Goal: Information Seeking & Learning: Understand process/instructions

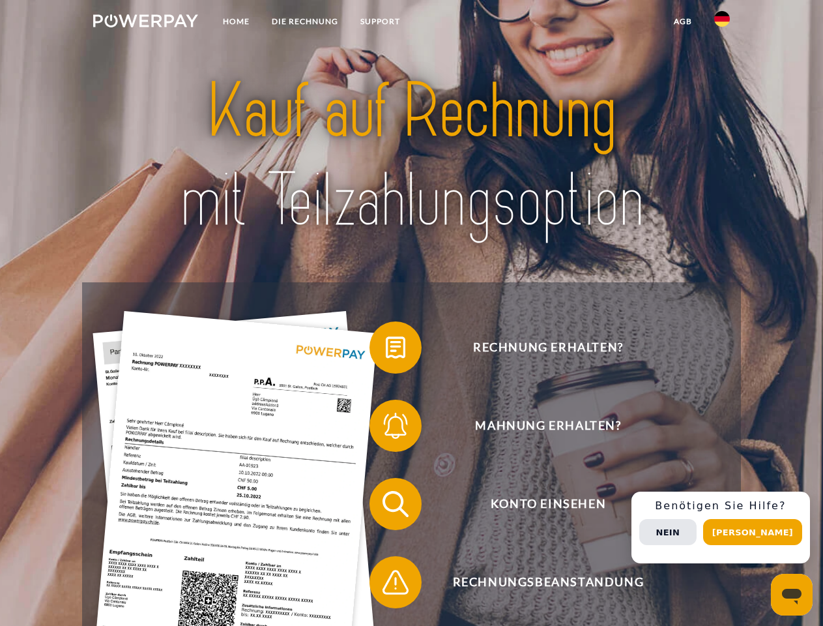
click at [145, 23] on img at bounding box center [145, 20] width 105 height 13
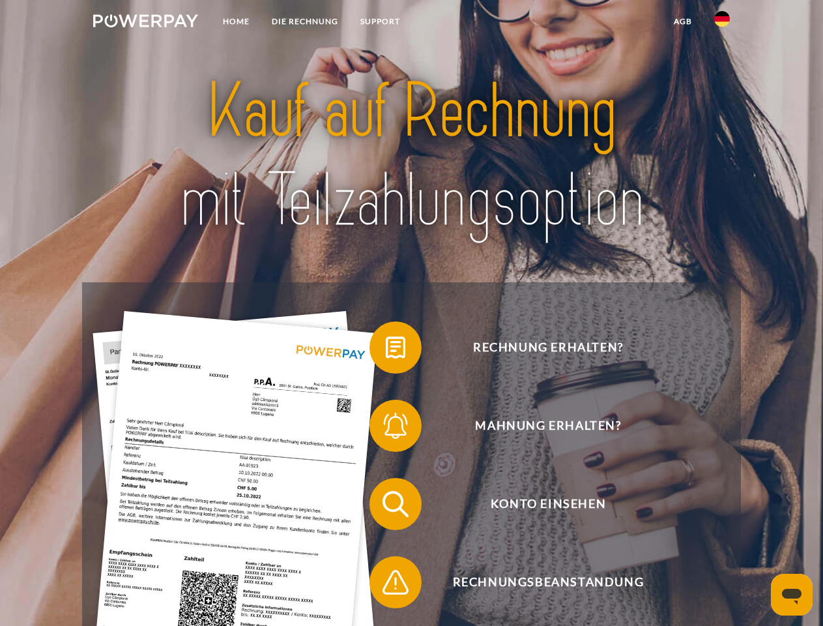
click at [722, 23] on img at bounding box center [722, 19] width 16 height 16
click at [682, 22] on link "agb" at bounding box center [683, 21] width 40 height 23
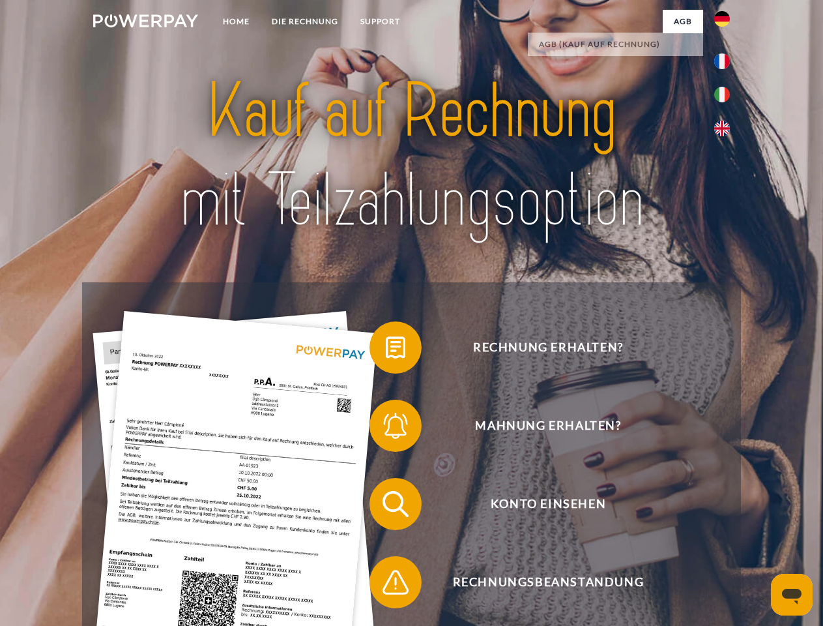
click at [386, 350] on span at bounding box center [375, 347] width 65 height 65
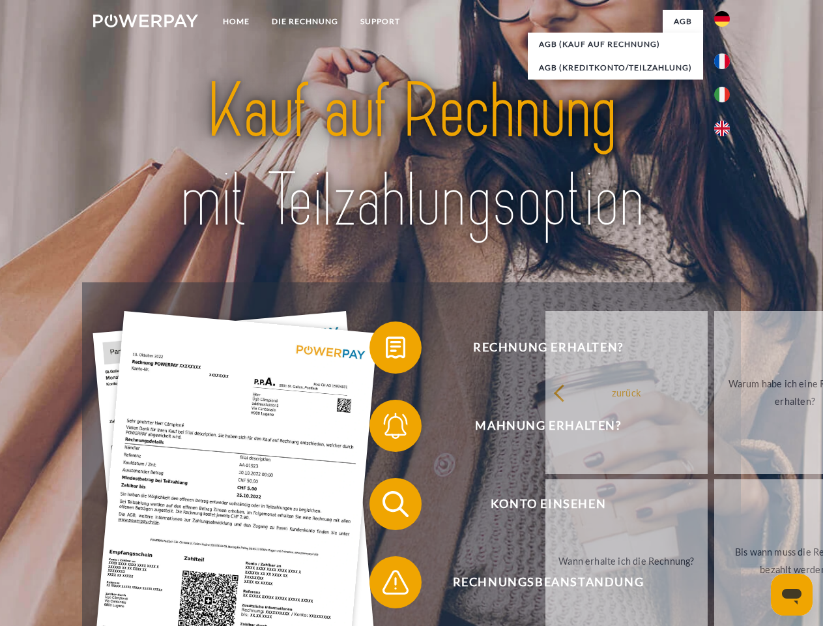
click at [386, 428] on span at bounding box center [375, 425] width 65 height 65
click at [714, 506] on link "Bis wann muss die Rechnung bezahlt werden?" at bounding box center [795, 560] width 162 height 163
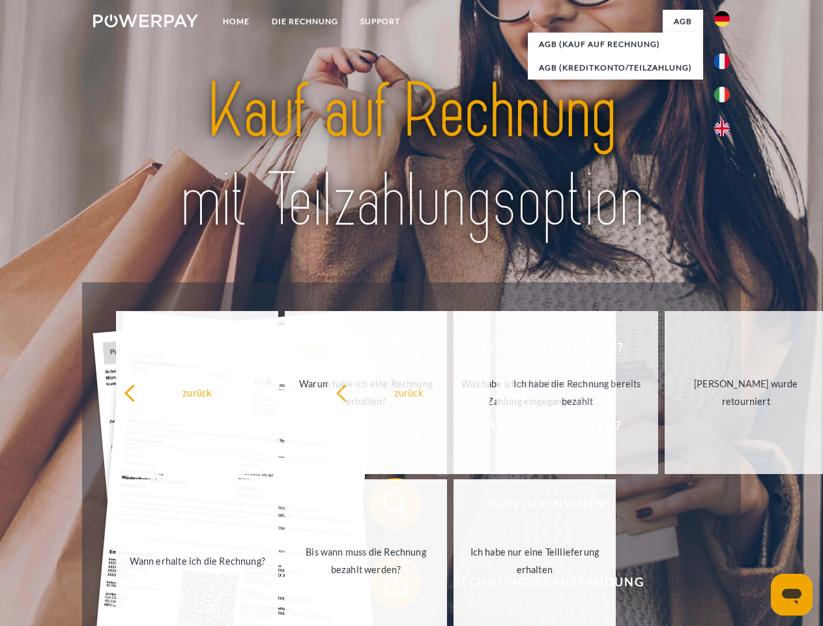
click at [386, 585] on span at bounding box center [375, 581] width 65 height 65
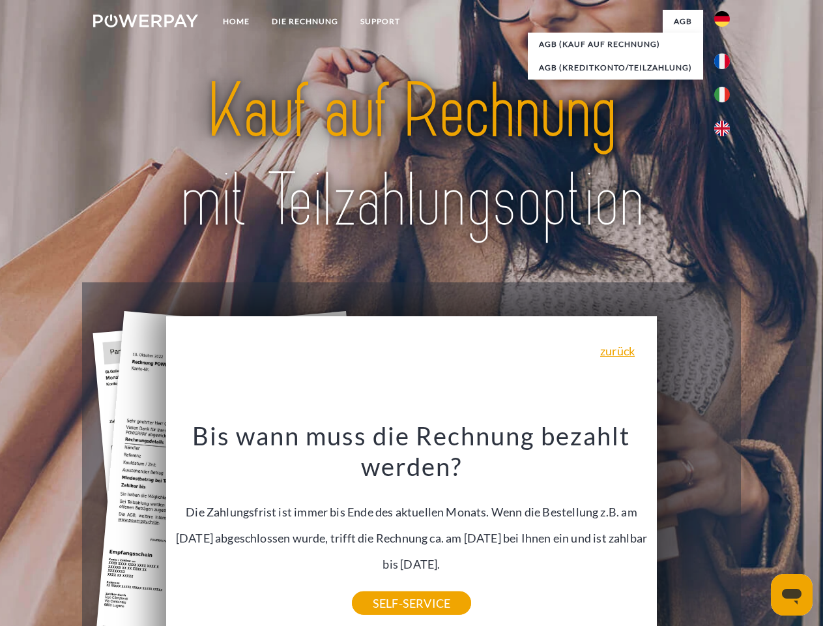
click at [725, 527] on div "Rechnung erhalten? Mahnung erhalten? Konto einsehen" at bounding box center [411, 542] width 658 height 521
click at [693, 530] on span "Konto einsehen" at bounding box center [547, 504] width 319 height 52
click at [757, 532] on header "Home DIE RECHNUNG SUPPORT" at bounding box center [411, 450] width 823 height 900
